Goal: Check status

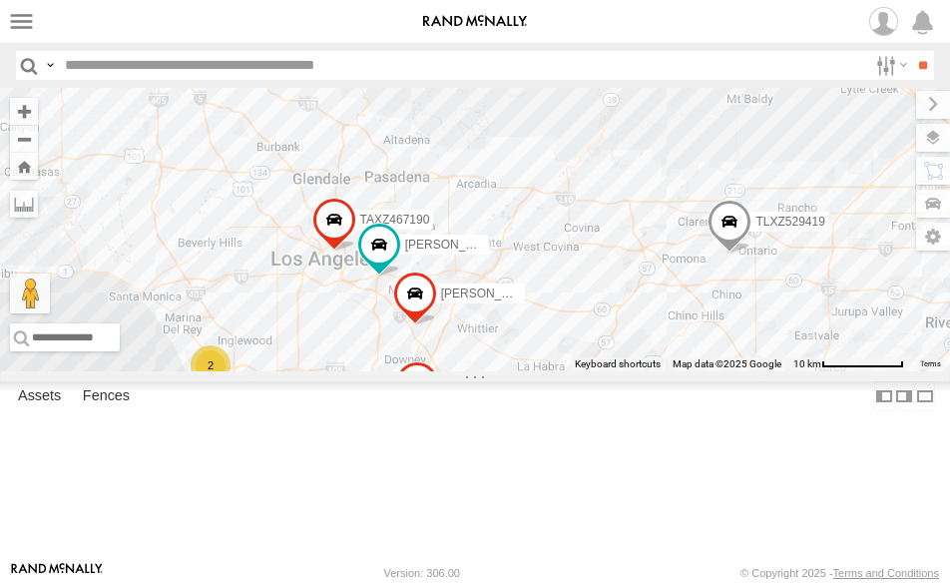
drag, startPoint x: 593, startPoint y: 434, endPoint x: 481, endPoint y: 402, distance: 116.2
click at [481, 371] on div "[PERSON_NAME]/T-1627 884493/[PERSON_NAME]/T-1628 TLXZ529419 [PERSON_NAME]-1632 …" at bounding box center [475, 229] width 950 height 283
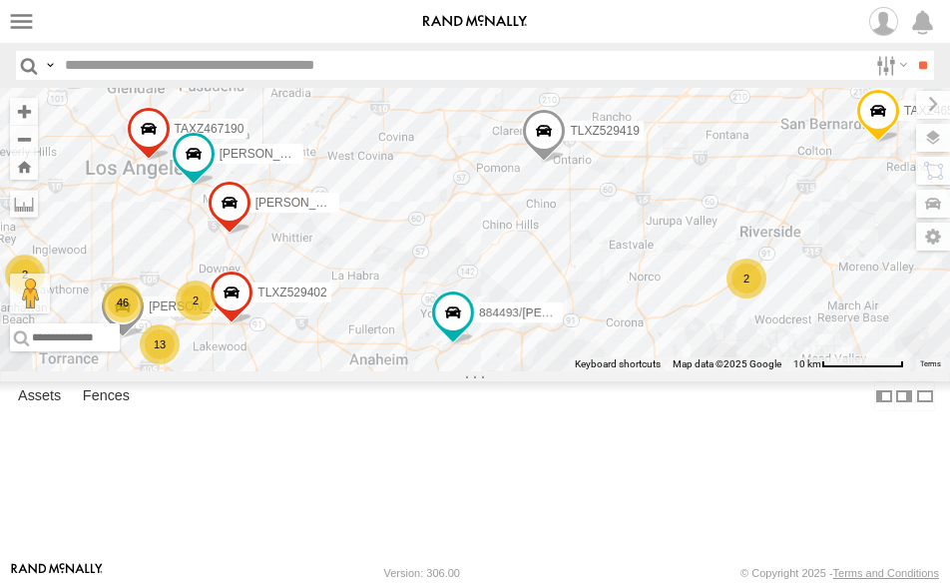
drag, startPoint x: 431, startPoint y: 313, endPoint x: 394, endPoint y: 296, distance: 40.6
click at [394, 296] on div "[PERSON_NAME]/T-1627 884493/[PERSON_NAME]/T-1628 TLXZ529419 [PERSON_NAME]-1632 …" at bounding box center [475, 229] width 950 height 283
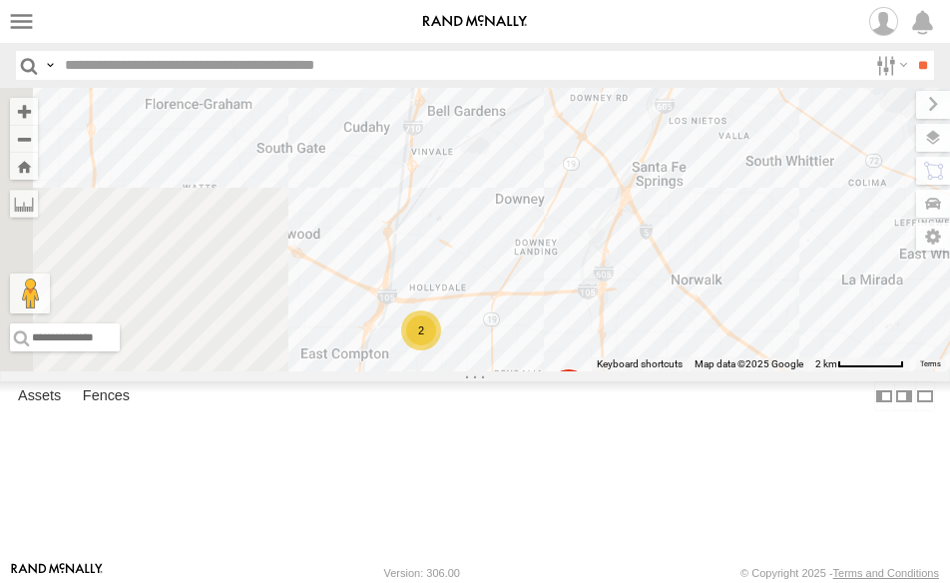
drag, startPoint x: 90, startPoint y: 391, endPoint x: 797, endPoint y: 404, distance: 707.4
click at [797, 371] on div "[PERSON_NAME]/T-1627 884493/[PERSON_NAME]/T-1628 TLXZ529419 [PERSON_NAME]-1632 …" at bounding box center [475, 229] width 950 height 283
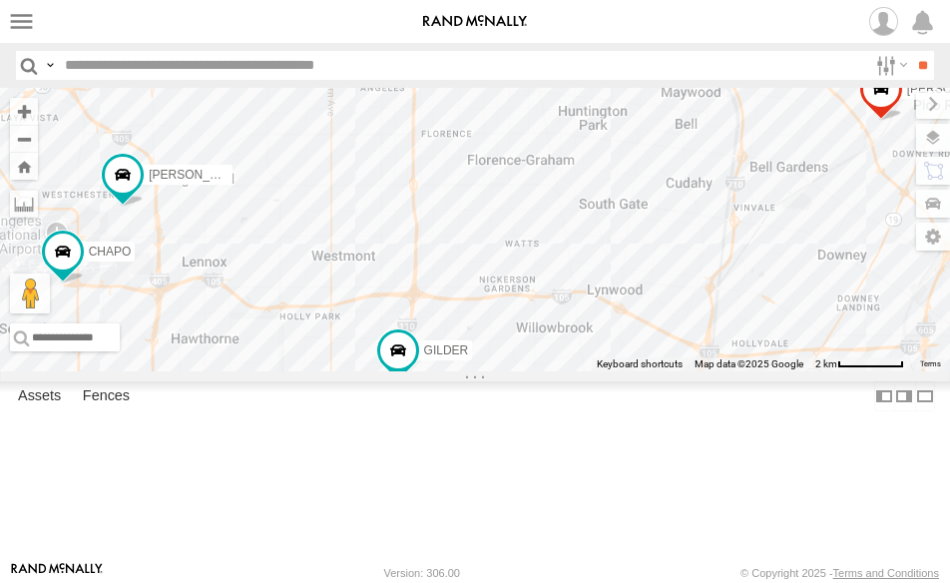
drag, startPoint x: 624, startPoint y: 261, endPoint x: 367, endPoint y: 326, distance: 264.5
click at [367, 326] on div "[PERSON_NAME]/T-1627 884493/[PERSON_NAME]/T-1628 TLXZ529419 [PERSON_NAME]-1632 …" at bounding box center [475, 229] width 950 height 283
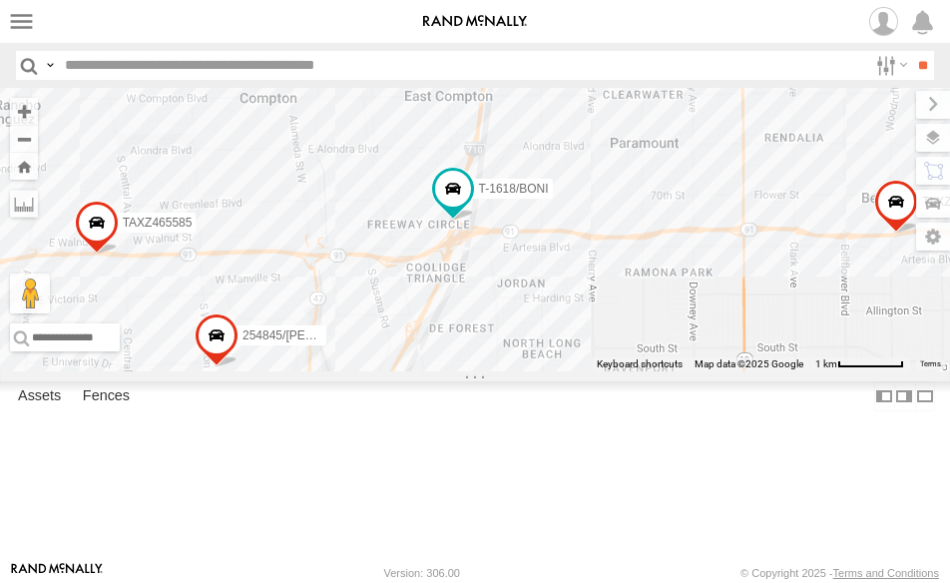
drag, startPoint x: 432, startPoint y: 376, endPoint x: 440, endPoint y: 348, distance: 29.1
click at [440, 348] on div "[PERSON_NAME]/T-1627 884493/[PERSON_NAME]/T-1628 TLXZ529419 [PERSON_NAME]-1632 …" at bounding box center [475, 229] width 950 height 283
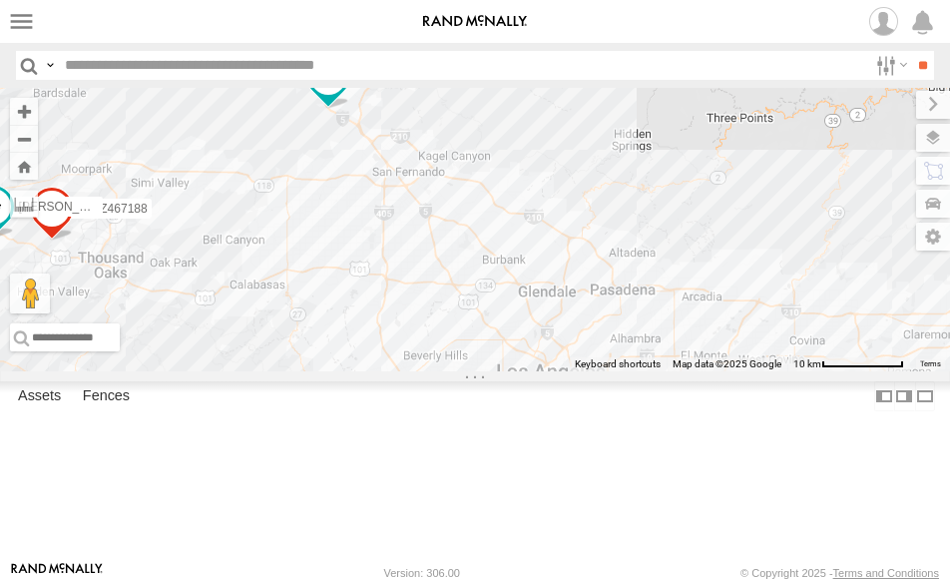
drag, startPoint x: 433, startPoint y: 402, endPoint x: 395, endPoint y: 175, distance: 230.6
click at [395, 175] on div "LEVERN/T-1627 TAXZ467188 SERGIO FRANKLIN T-1632" at bounding box center [475, 229] width 950 height 283
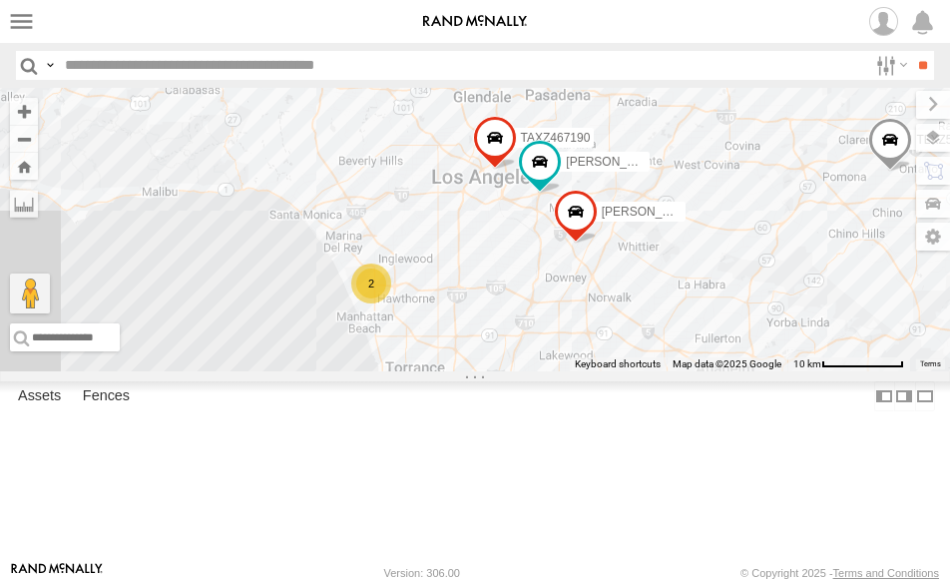
drag, startPoint x: 433, startPoint y: 343, endPoint x: 338, endPoint y: 100, distance: 261.2
click at [338, 100] on div "LEVERN/T-1627 TAXZ467188 SERGIO FRANKLIN T-1632 SAM/T-1625 LARS/T-1623 2 TLXZ52…" at bounding box center [475, 229] width 950 height 283
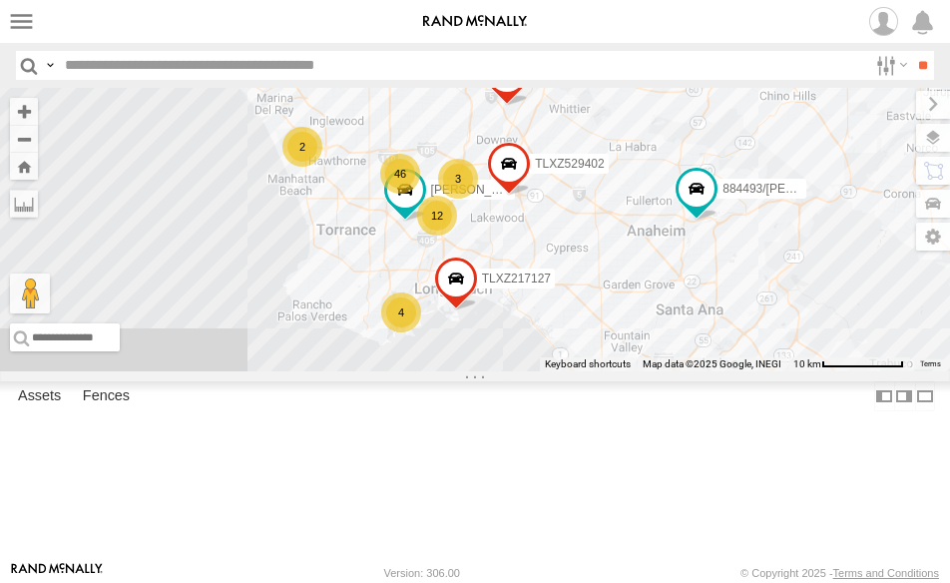
drag, startPoint x: 476, startPoint y: 186, endPoint x: 475, endPoint y: 173, distance: 13.0
click at [475, 173] on div "LEVERN/T-1627 TAXZ467188 SERGIO FRANKLIN T-1632 SAM/T-1625 LARS/T-1623 2 TLXZ52…" at bounding box center [475, 229] width 950 height 283
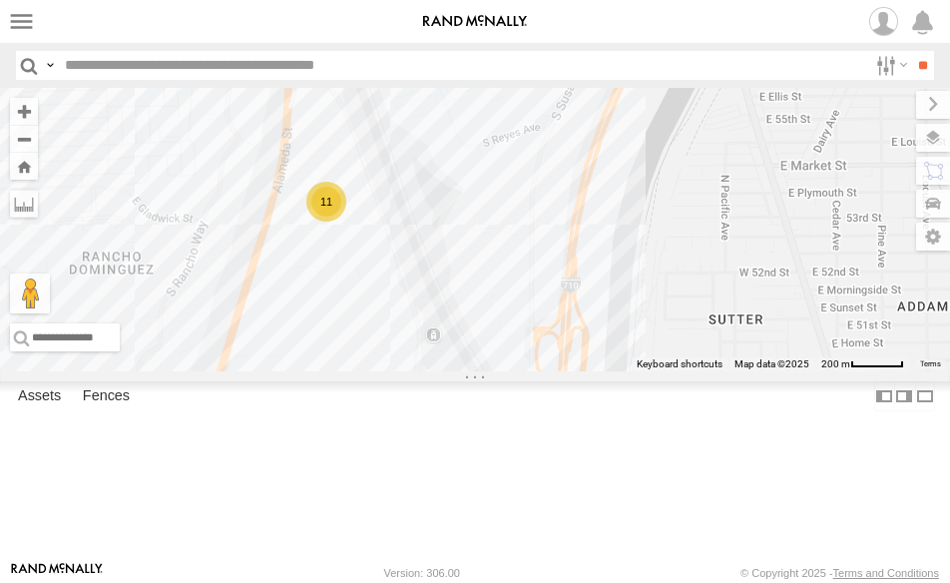
drag, startPoint x: 414, startPoint y: 348, endPoint x: 413, endPoint y: 429, distance: 80.8
click at [414, 371] on div "LEVERN/T-1627 TAXZ467188 SERGIO FRANKLIN T-1632 SAM/T-1625 LARS/T-1623 TLXZ5294…" at bounding box center [475, 229] width 950 height 283
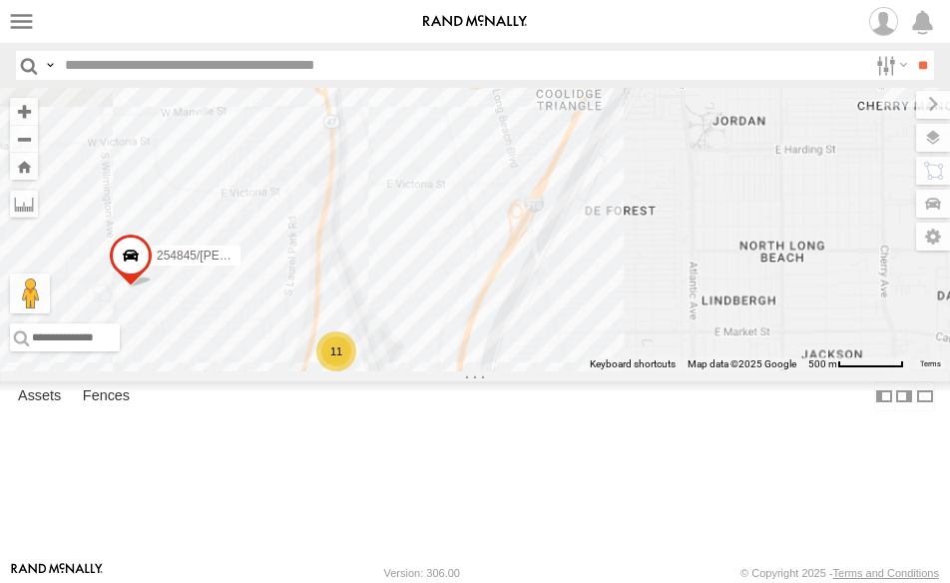
drag, startPoint x: 577, startPoint y: 246, endPoint x: 480, endPoint y: 410, distance: 190.1
click at [489, 371] on div "LEVERN/T-1627 TAXZ467188 SERGIO FRANKLIN T-1632 SAM/T-1625 LARS/T-1623 TLXZ5294…" at bounding box center [475, 229] width 950 height 283
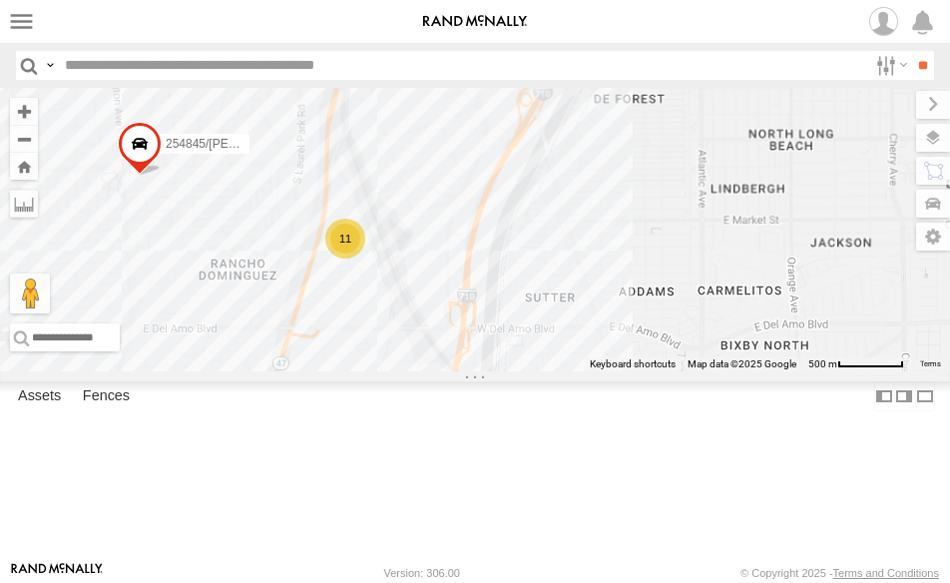
drag, startPoint x: 379, startPoint y: 331, endPoint x: 400, endPoint y: 179, distance: 154.1
click at [400, 179] on div "LEVERN/T-1627 TAXZ467188 SERGIO FRANKLIN T-1632 SAM/T-1625 LARS/T-1623 TLXZ5294…" at bounding box center [475, 229] width 950 height 283
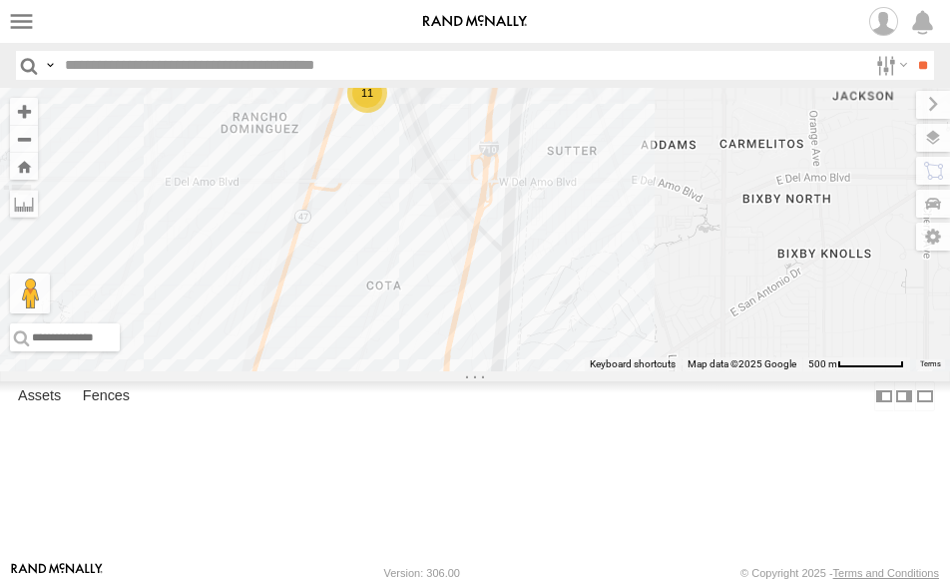
click at [351, 113] on div "11" at bounding box center [367, 93] width 40 height 40
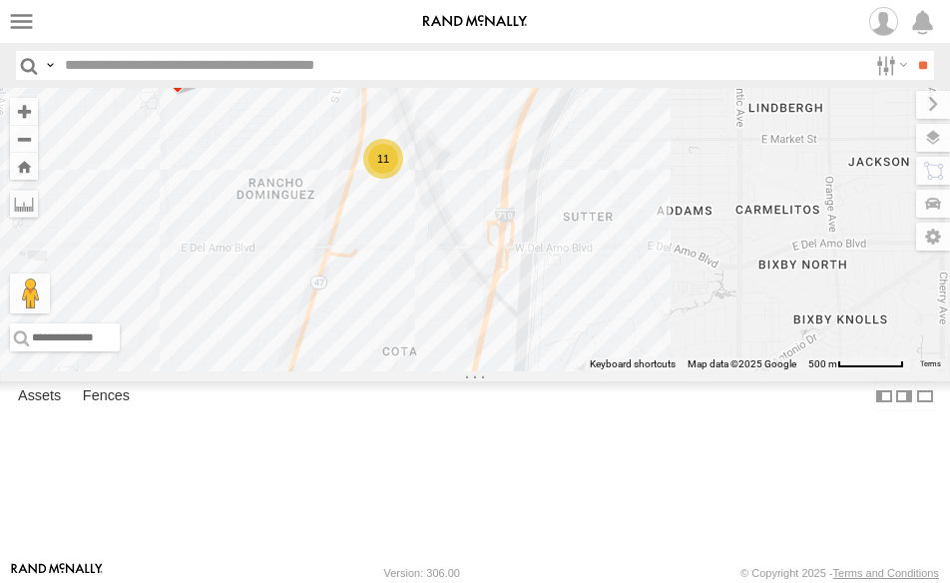
drag, startPoint x: 375, startPoint y: 176, endPoint x: 389, endPoint y: 465, distance: 289.6
click at [389, 179] on div "11" at bounding box center [383, 159] width 40 height 40
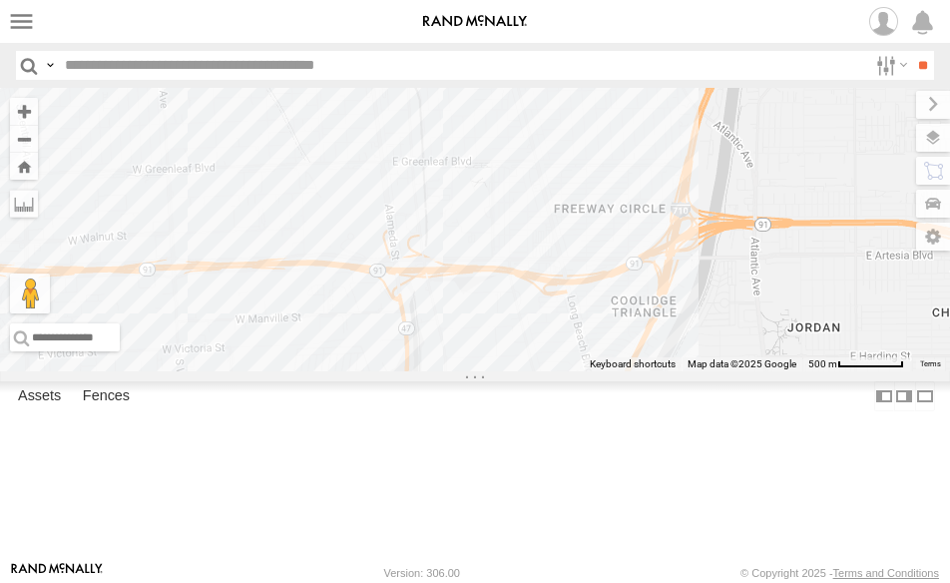
drag, startPoint x: 348, startPoint y: 369, endPoint x: 580, endPoint y: 367, distance: 231.5
click at [578, 368] on div "LEVERN/T-1627 TAXZ467188 SERGIO FRANKLIN T-1632 SAM/T-1625 LARS/T-1623 TLXZ5294…" at bounding box center [475, 229] width 950 height 283
